Goal: Task Accomplishment & Management: Manage account settings

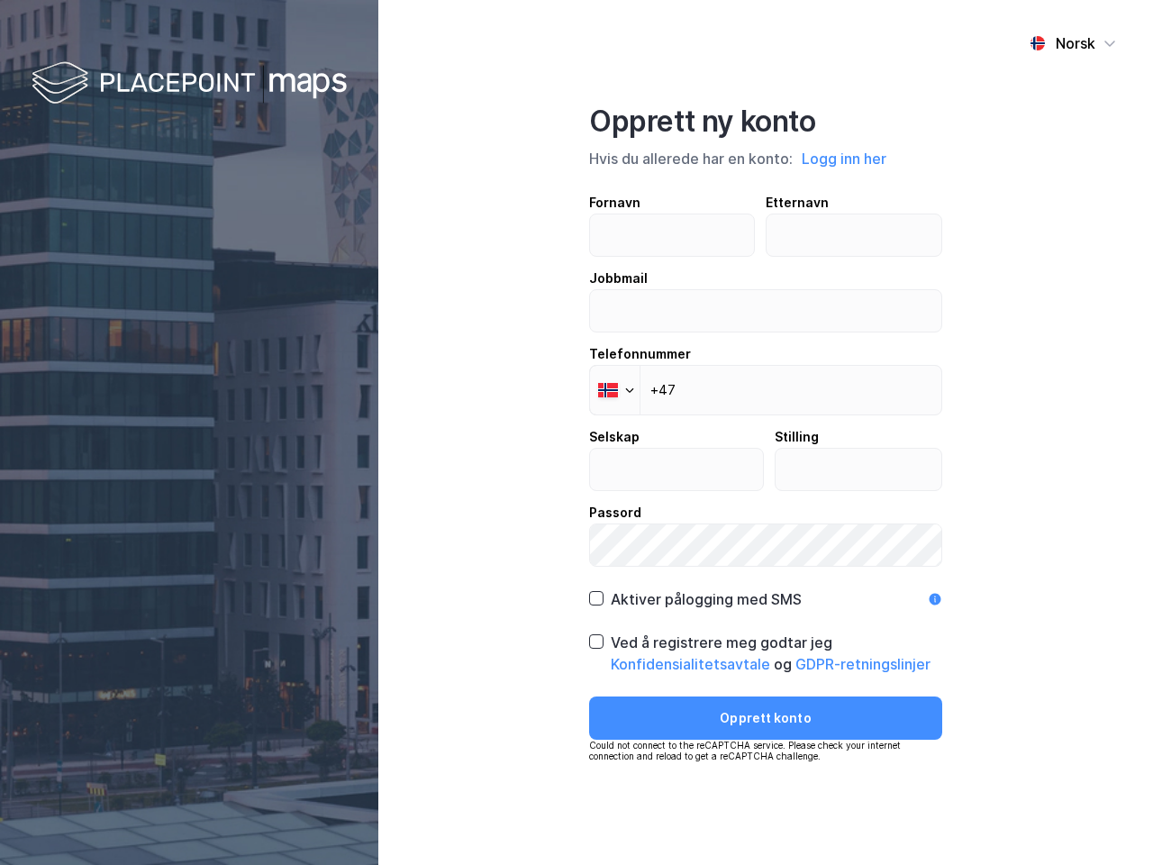
click at [577, 432] on div "Norsk Opprett ny konto Hvis du allerede har en konto: Logg inn her Fornavn Ette…" at bounding box center [765, 432] width 775 height 865
click at [189, 84] on img at bounding box center [189, 84] width 315 height 53
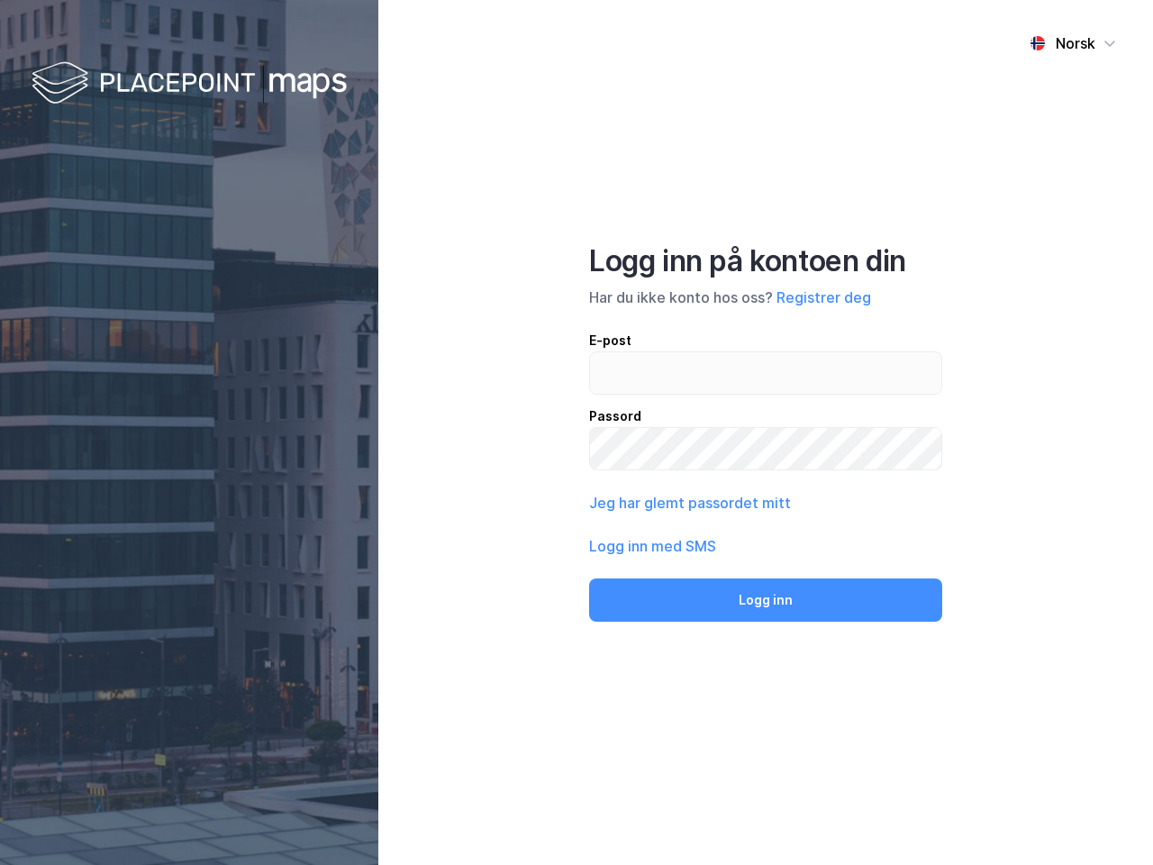
click at [1073, 43] on div "Norsk" at bounding box center [1076, 43] width 40 height 22
click at [845, 159] on div "Norsk Engelsk Norsk Logg inn på kontoen din Har du ikke konto hos oss? Registre…" at bounding box center [765, 432] width 775 height 865
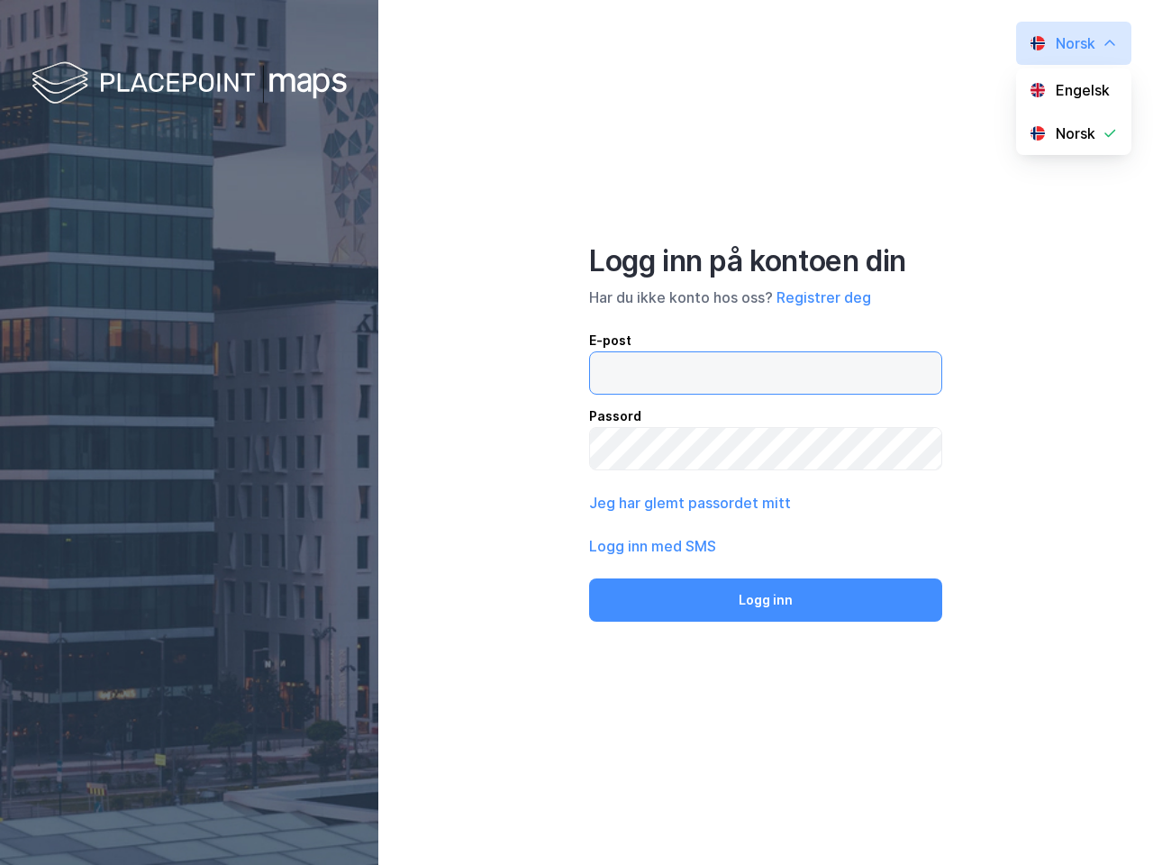
click at [615, 390] on input "email" at bounding box center [765, 372] width 351 height 41
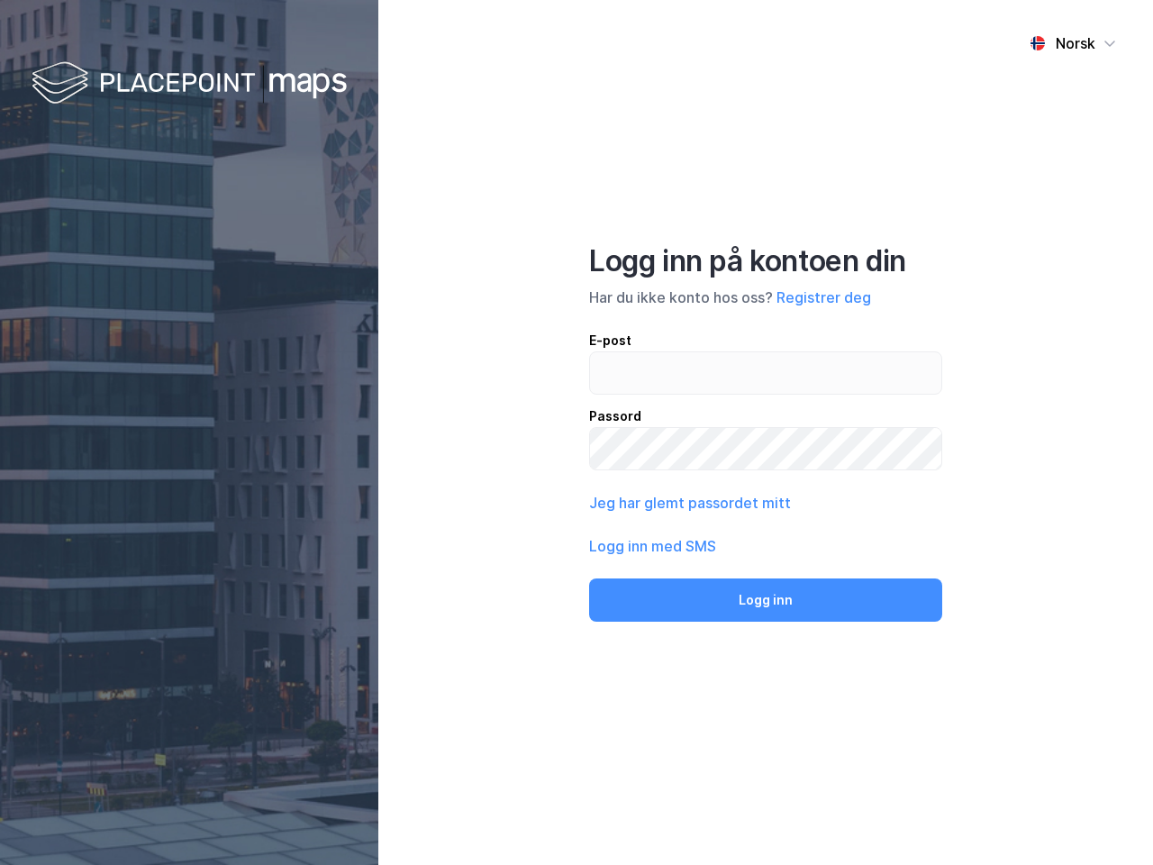
click at [695, 599] on button "Logg inn" at bounding box center [765, 599] width 353 height 43
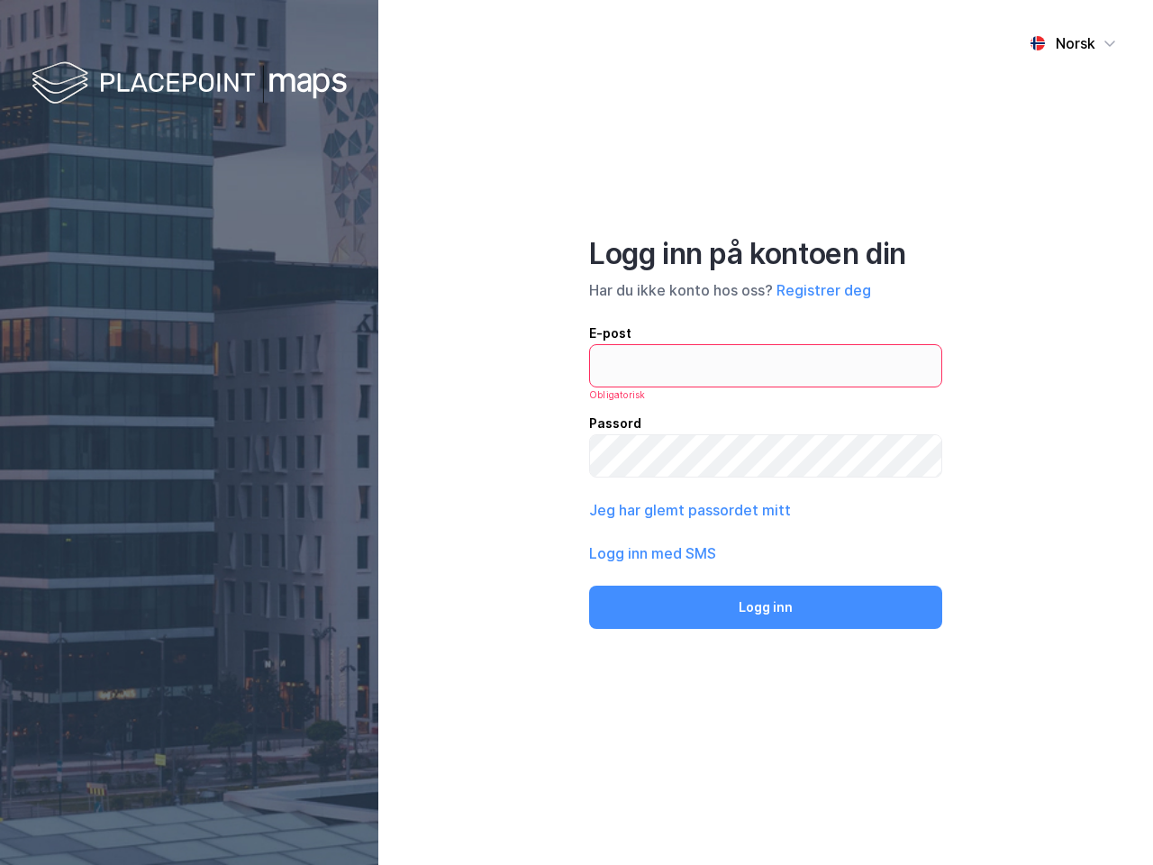
click at [766, 653] on div "Norsk Logg inn på kontoen din Har du ikke konto hos oss? Registrer deg E-post O…" at bounding box center [765, 432] width 775 height 865
click at [766, 718] on div "Norsk Logg inn på kontoen din Har du ikke konto hos oss? Registrer deg E-post O…" at bounding box center [765, 432] width 775 height 865
